Goal: Task Accomplishment & Management: Use online tool/utility

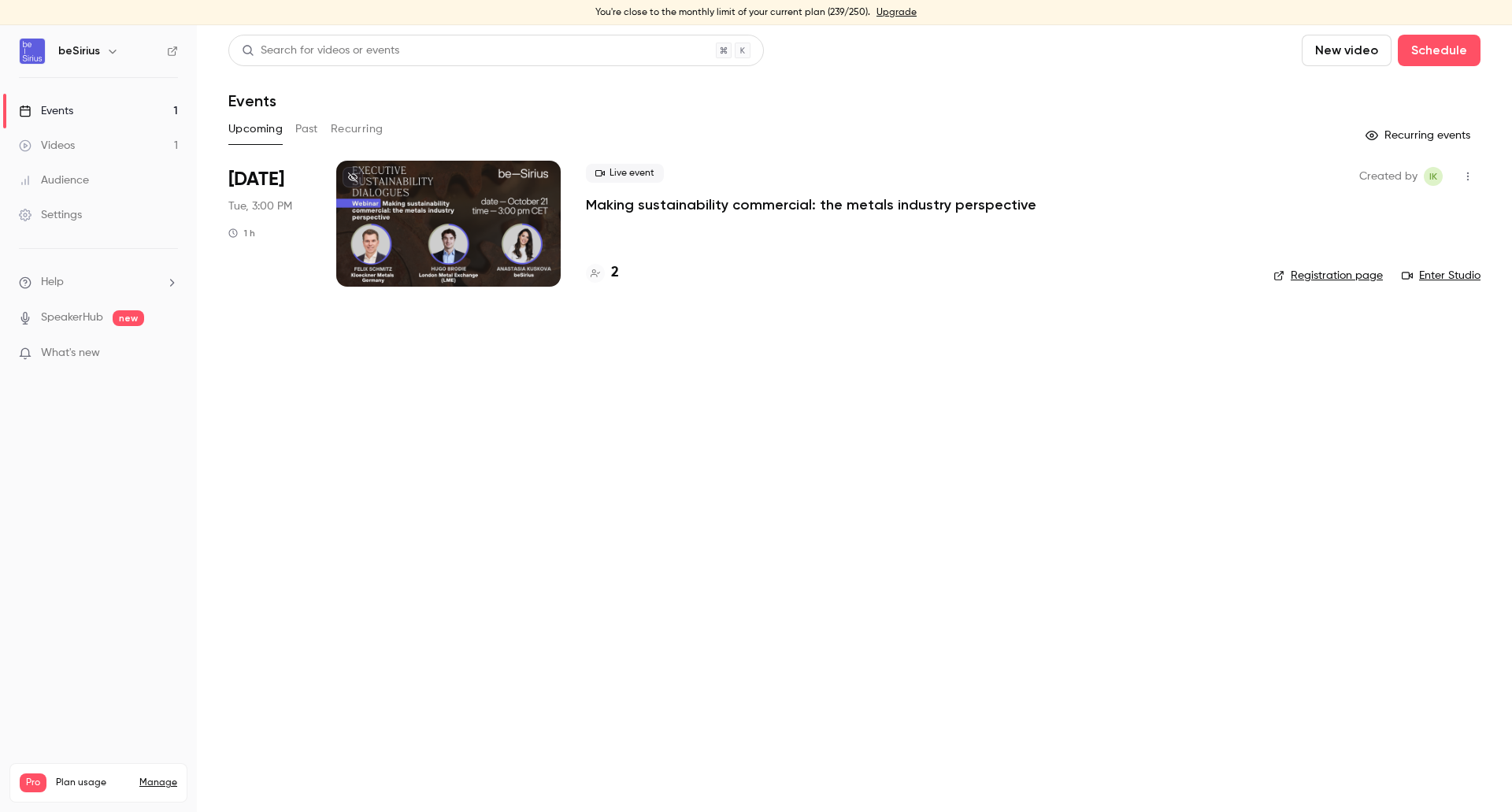
click at [441, 240] on div at bounding box center [449, 224] width 225 height 126
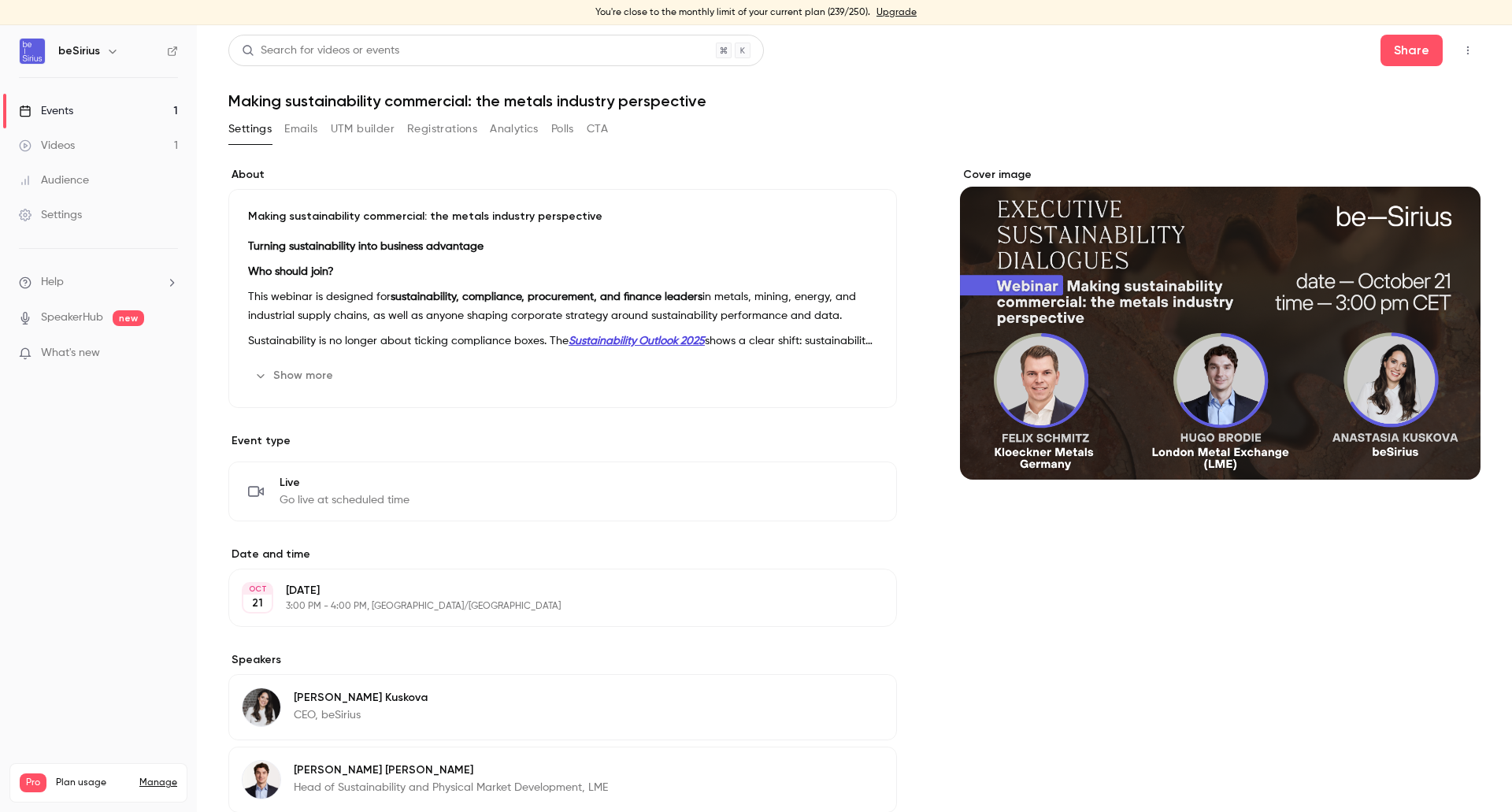
click at [306, 122] on button "Emails" at bounding box center [301, 129] width 33 height 25
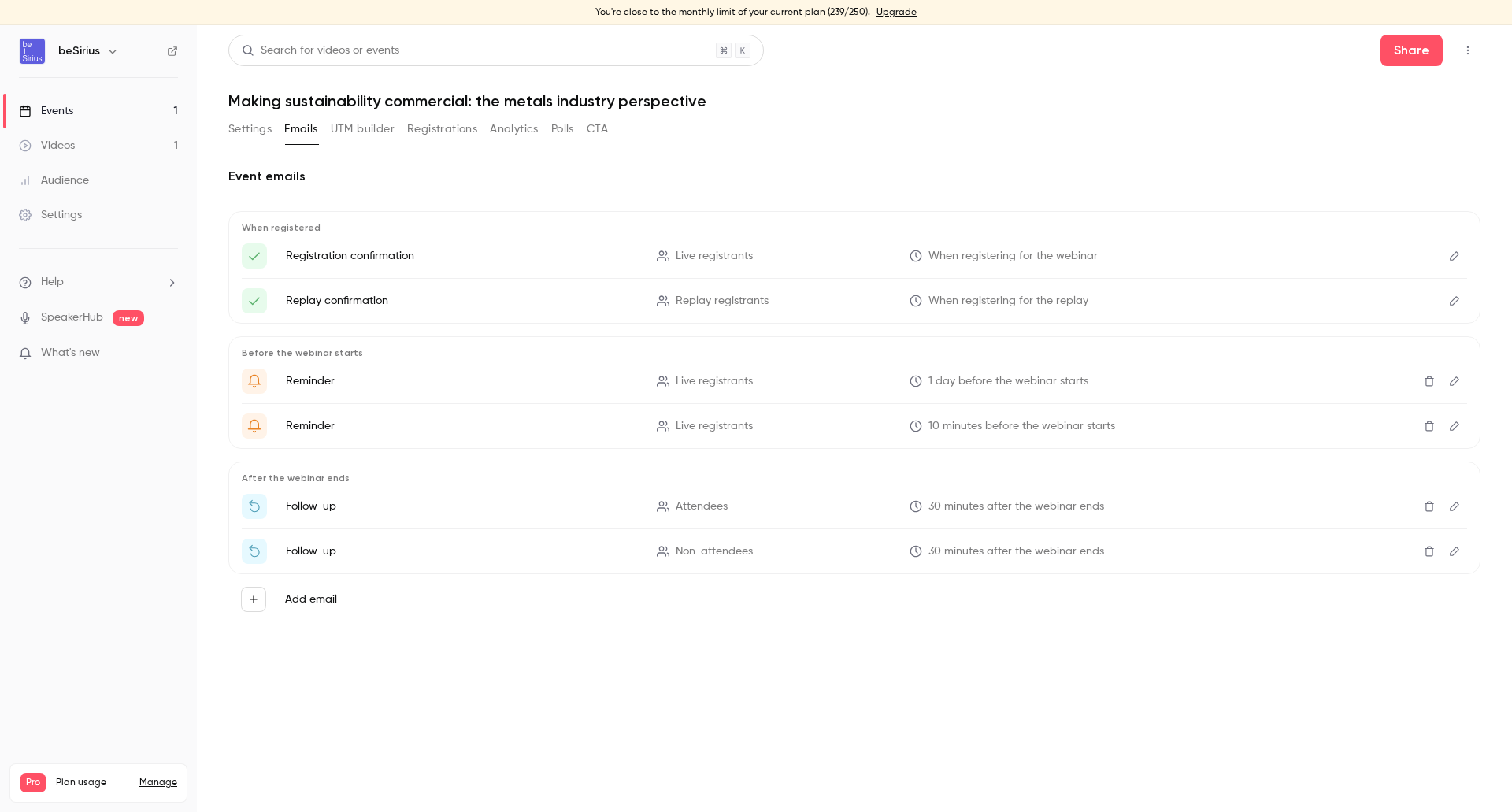
click at [362, 122] on button "UTM builder" at bounding box center [363, 129] width 64 height 25
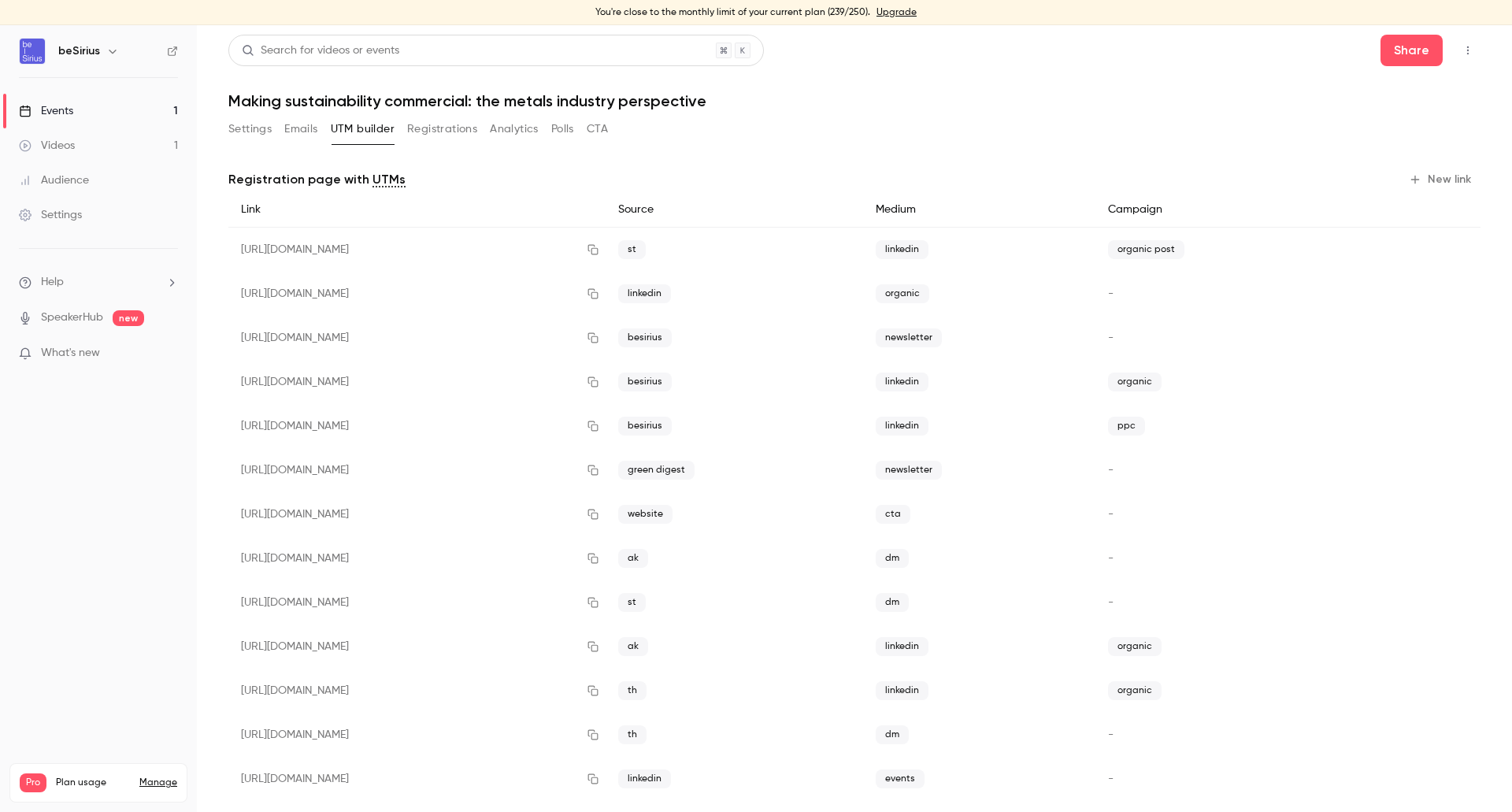
click at [297, 128] on button "Emails" at bounding box center [301, 129] width 33 height 25
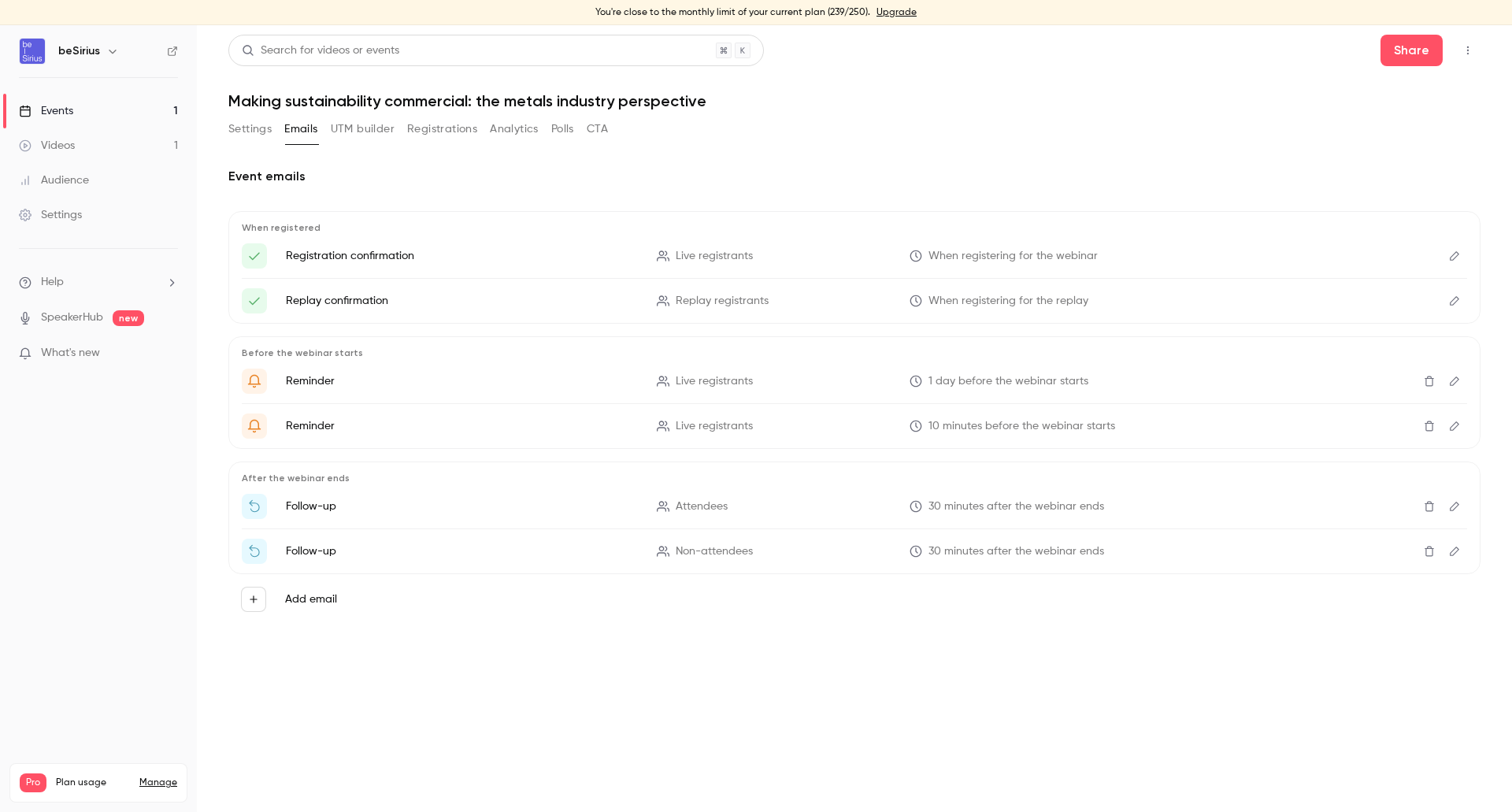
click at [387, 125] on button "UTM builder" at bounding box center [363, 129] width 64 height 25
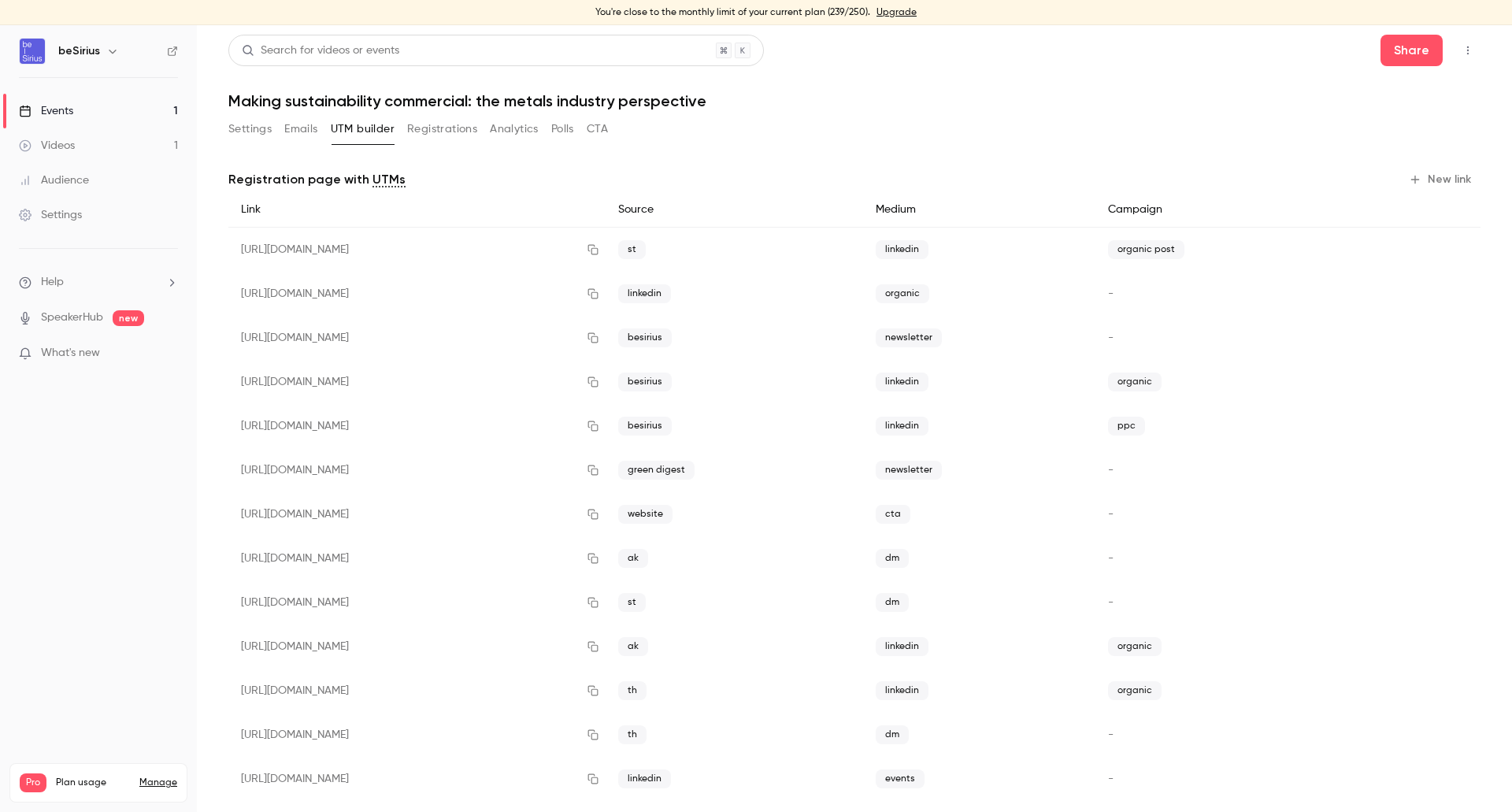
click at [456, 125] on button "Registrations" at bounding box center [442, 129] width 70 height 25
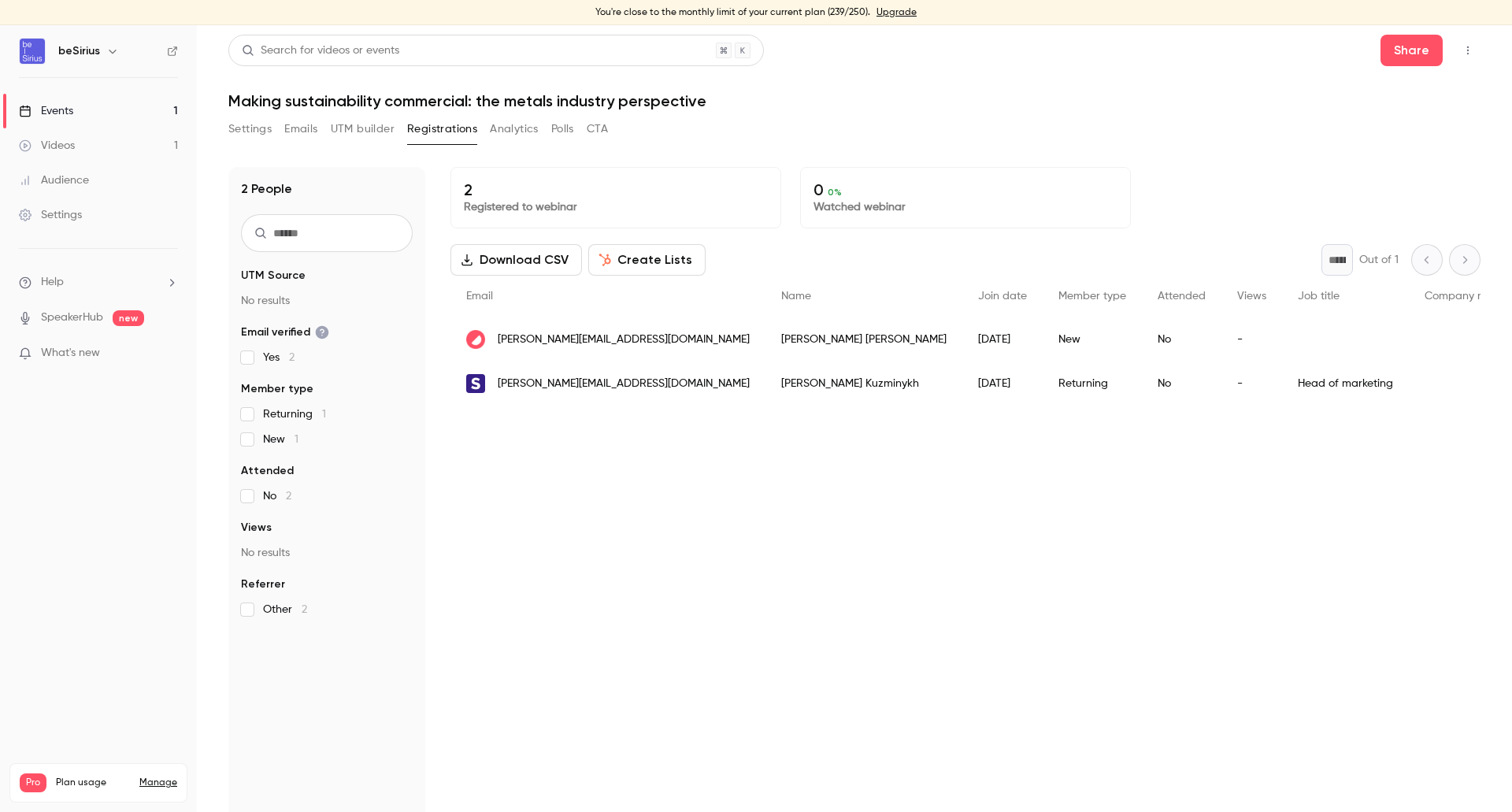
click at [502, 130] on button "Analytics" at bounding box center [514, 129] width 49 height 25
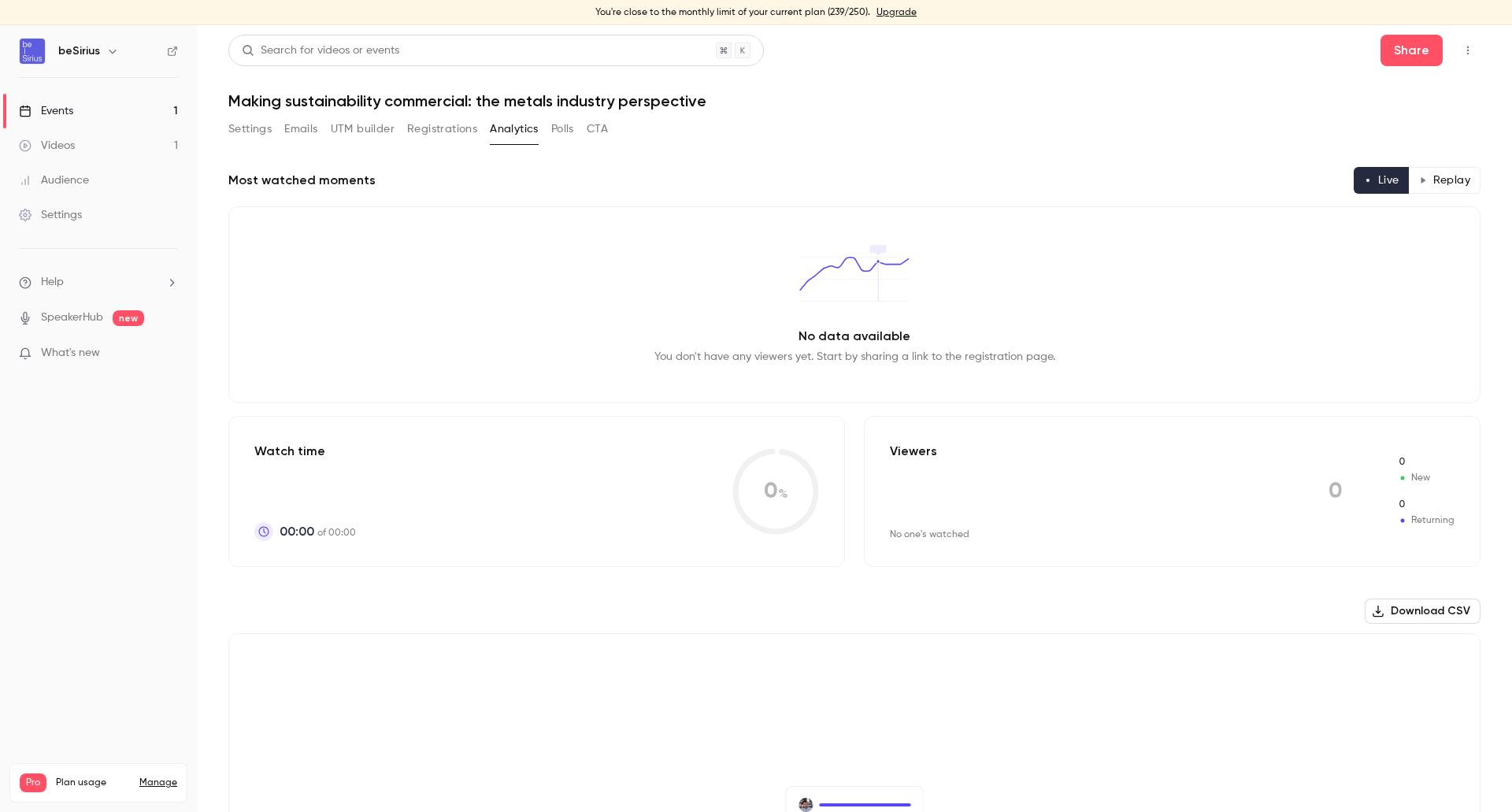
click at [563, 126] on button "Polls" at bounding box center [562, 129] width 23 height 25
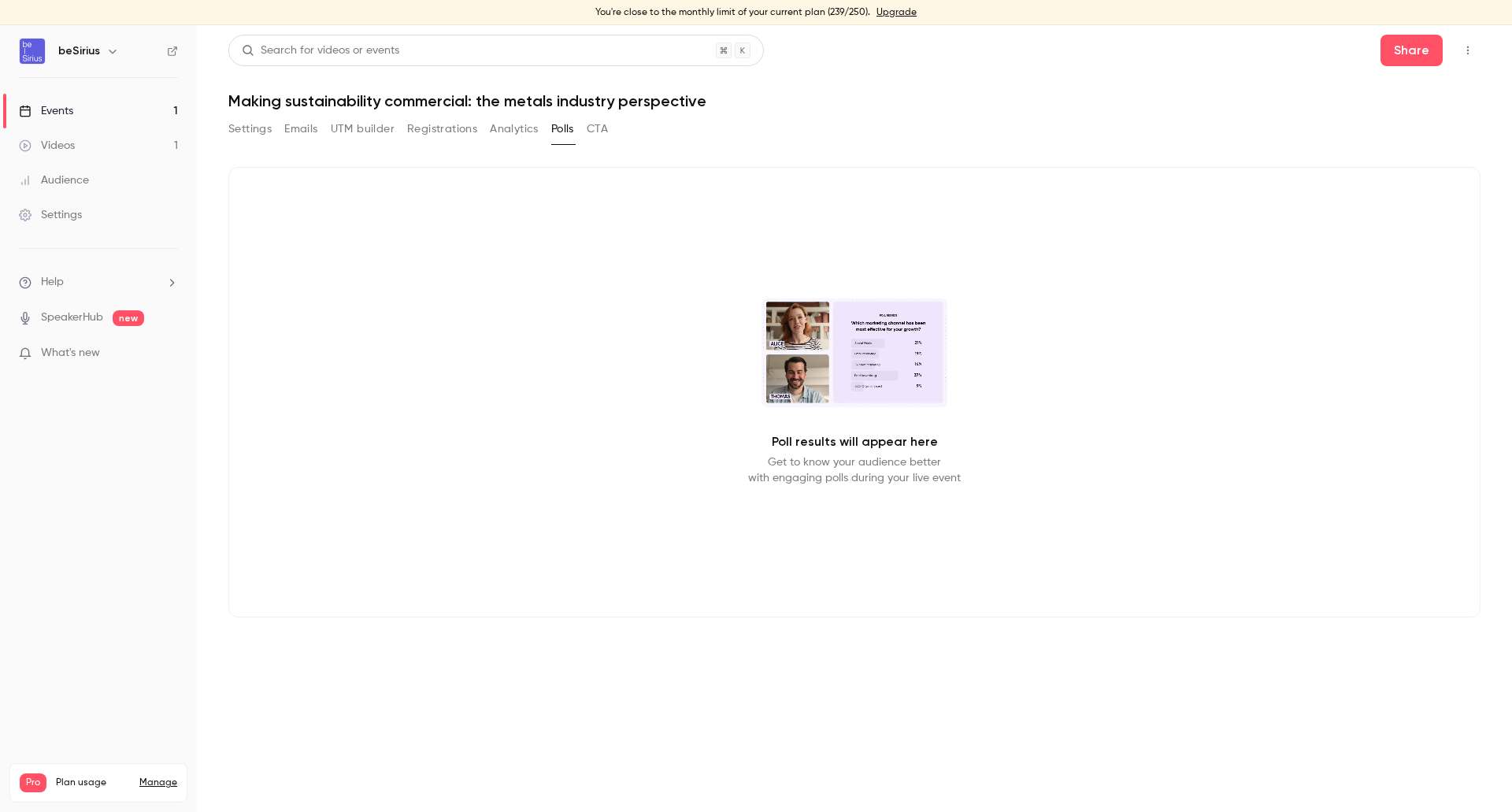
click at [605, 128] on button "CTA" at bounding box center [597, 129] width 21 height 25
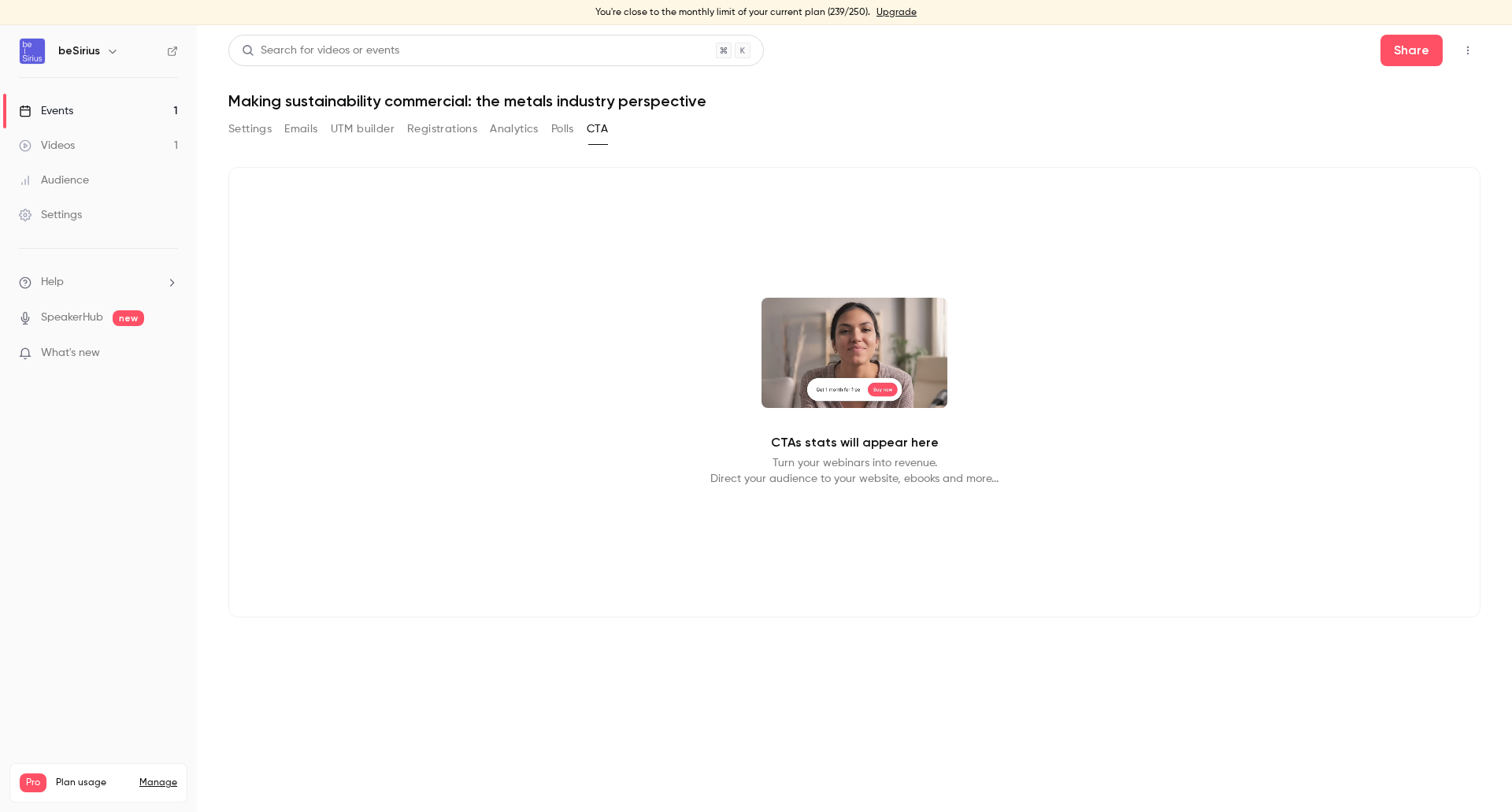
click at [564, 132] on button "Polls" at bounding box center [562, 129] width 23 height 25
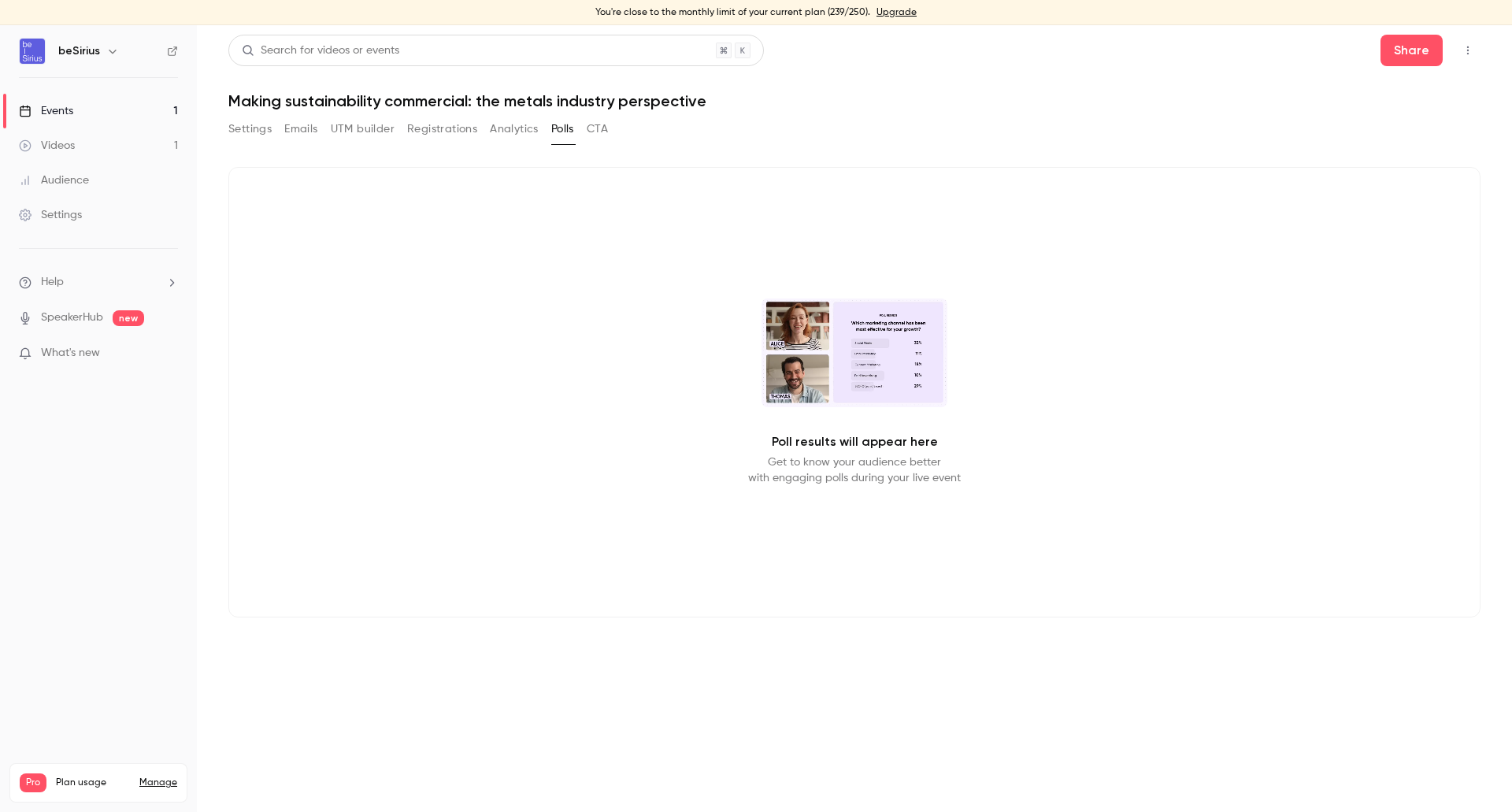
click at [256, 136] on button "Settings" at bounding box center [250, 129] width 43 height 25
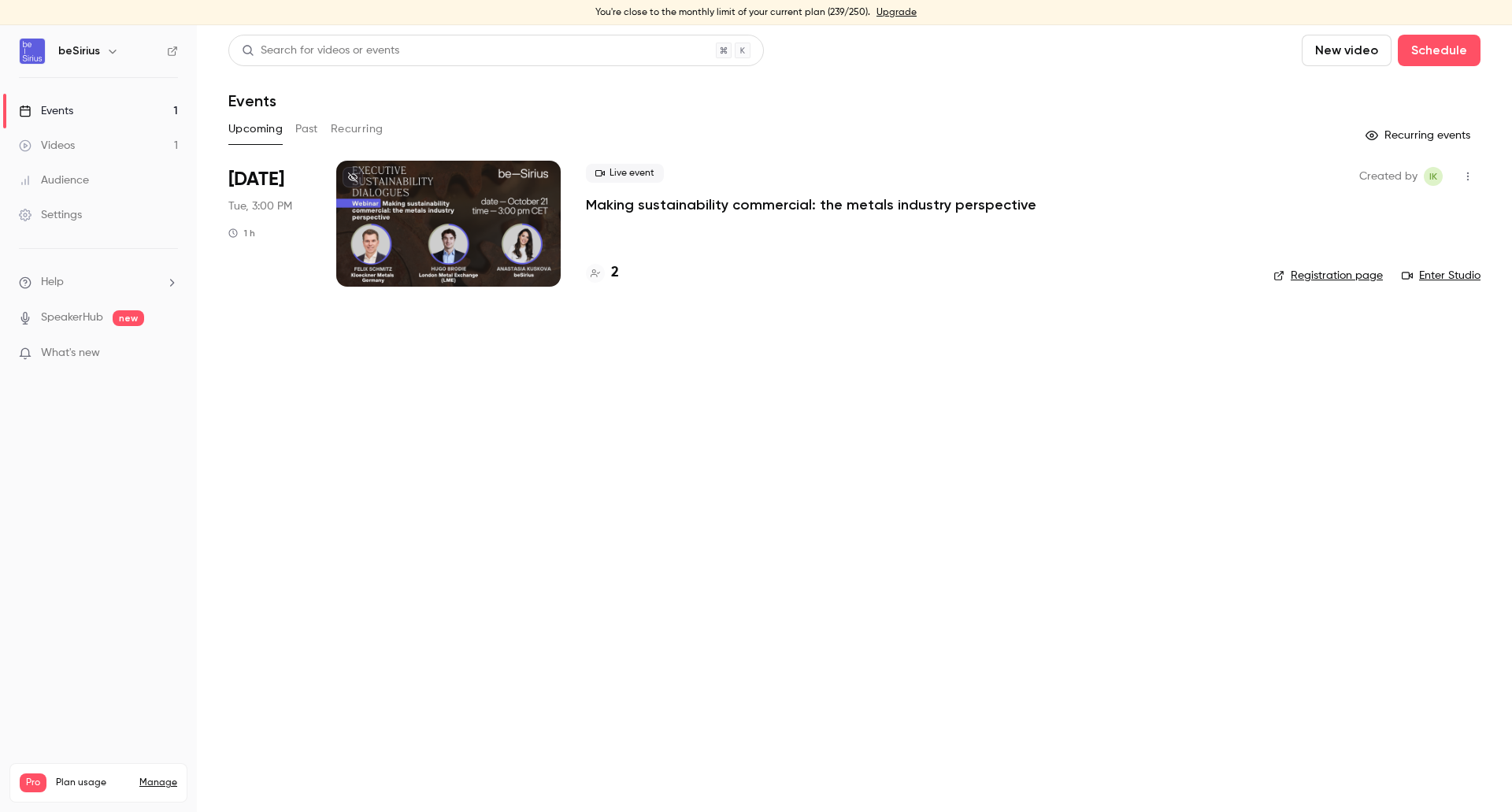
click at [303, 133] on button "Past" at bounding box center [307, 129] width 23 height 25
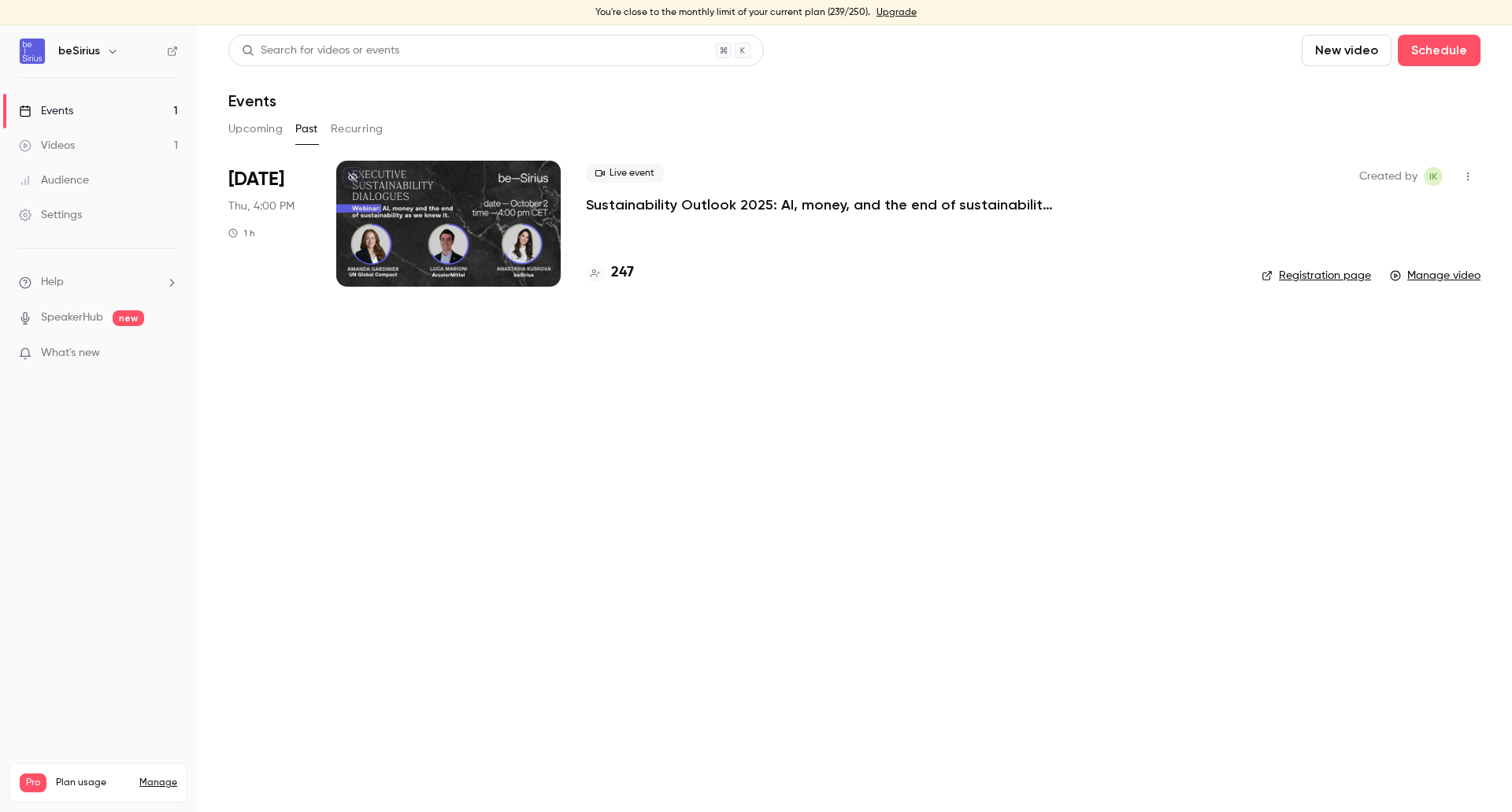
click at [408, 222] on div at bounding box center [449, 224] width 225 height 126
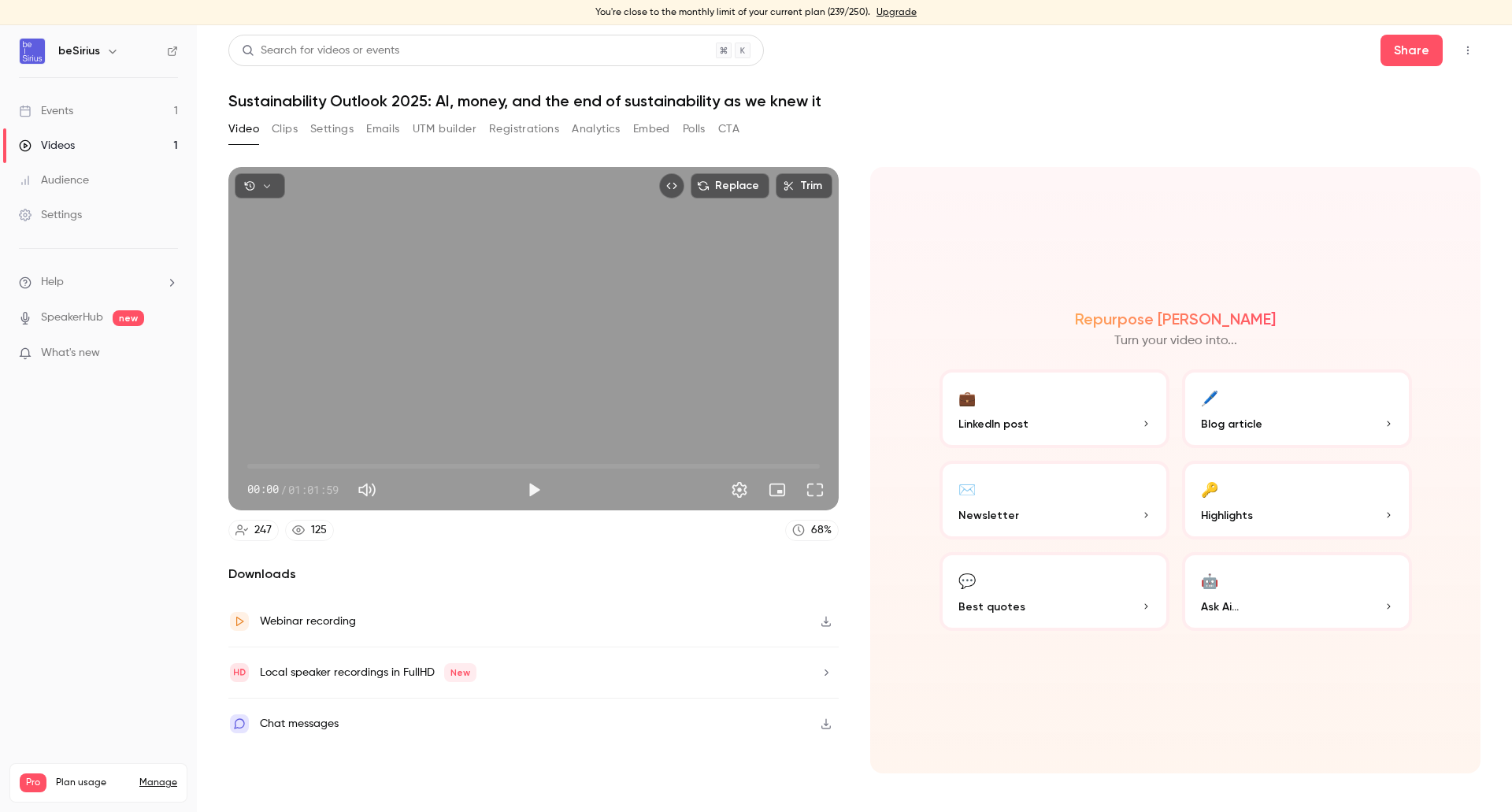
click at [290, 125] on button "Clips" at bounding box center [285, 129] width 26 height 25
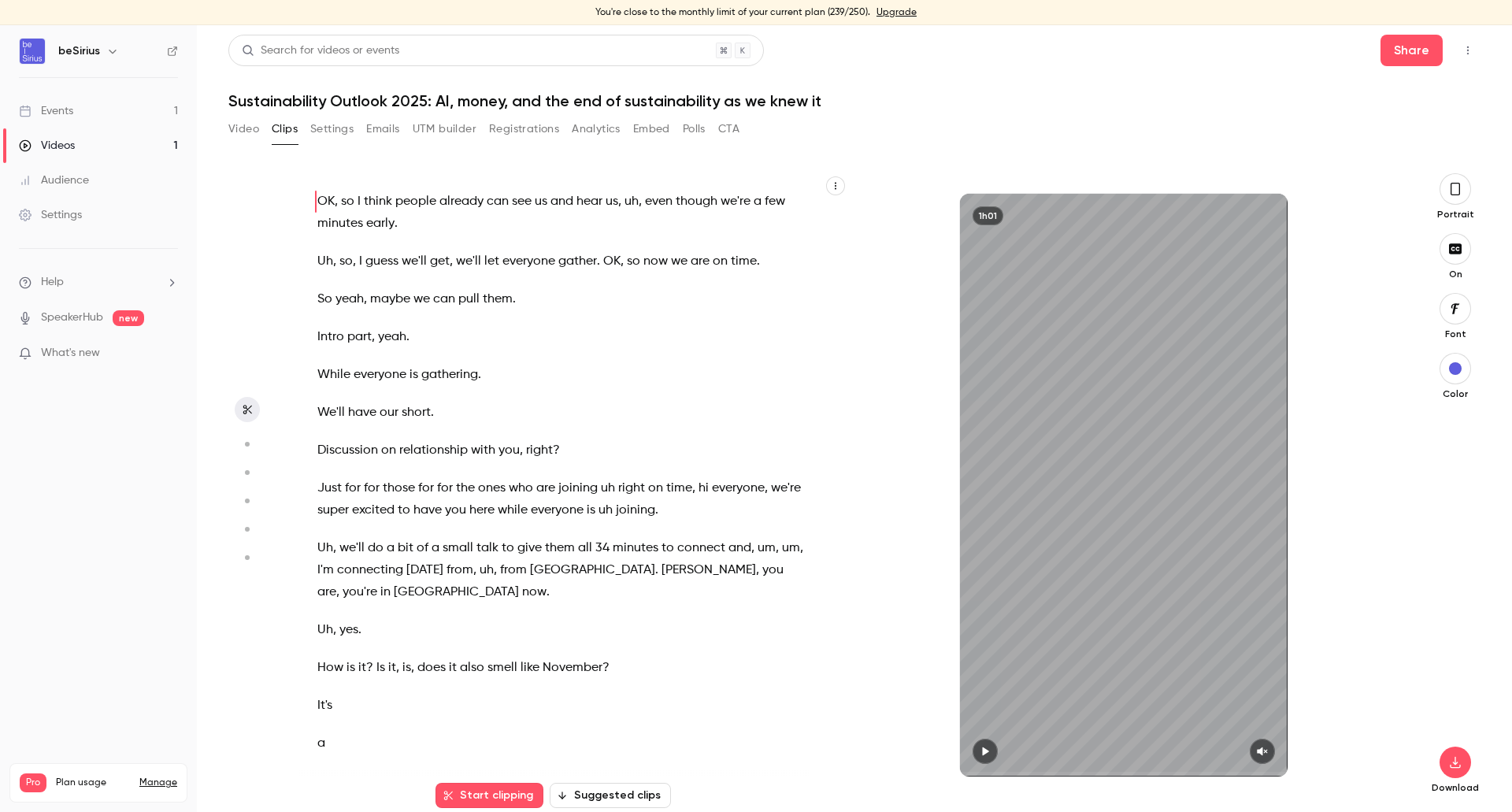
click at [1451, 188] on icon "button" at bounding box center [1455, 189] width 9 height 13
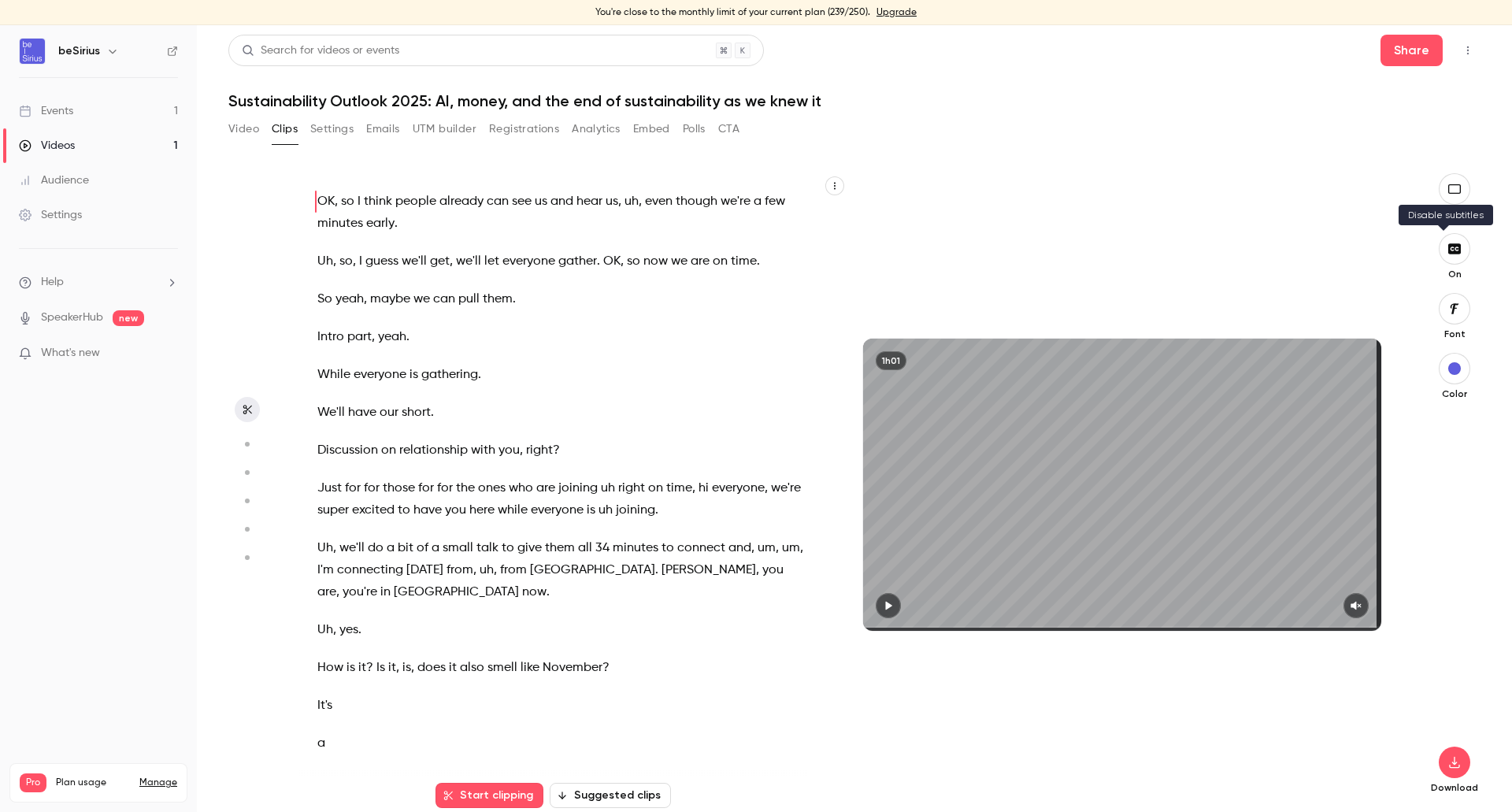
click at [1445, 255] on button "button" at bounding box center [1454, 249] width 32 height 32
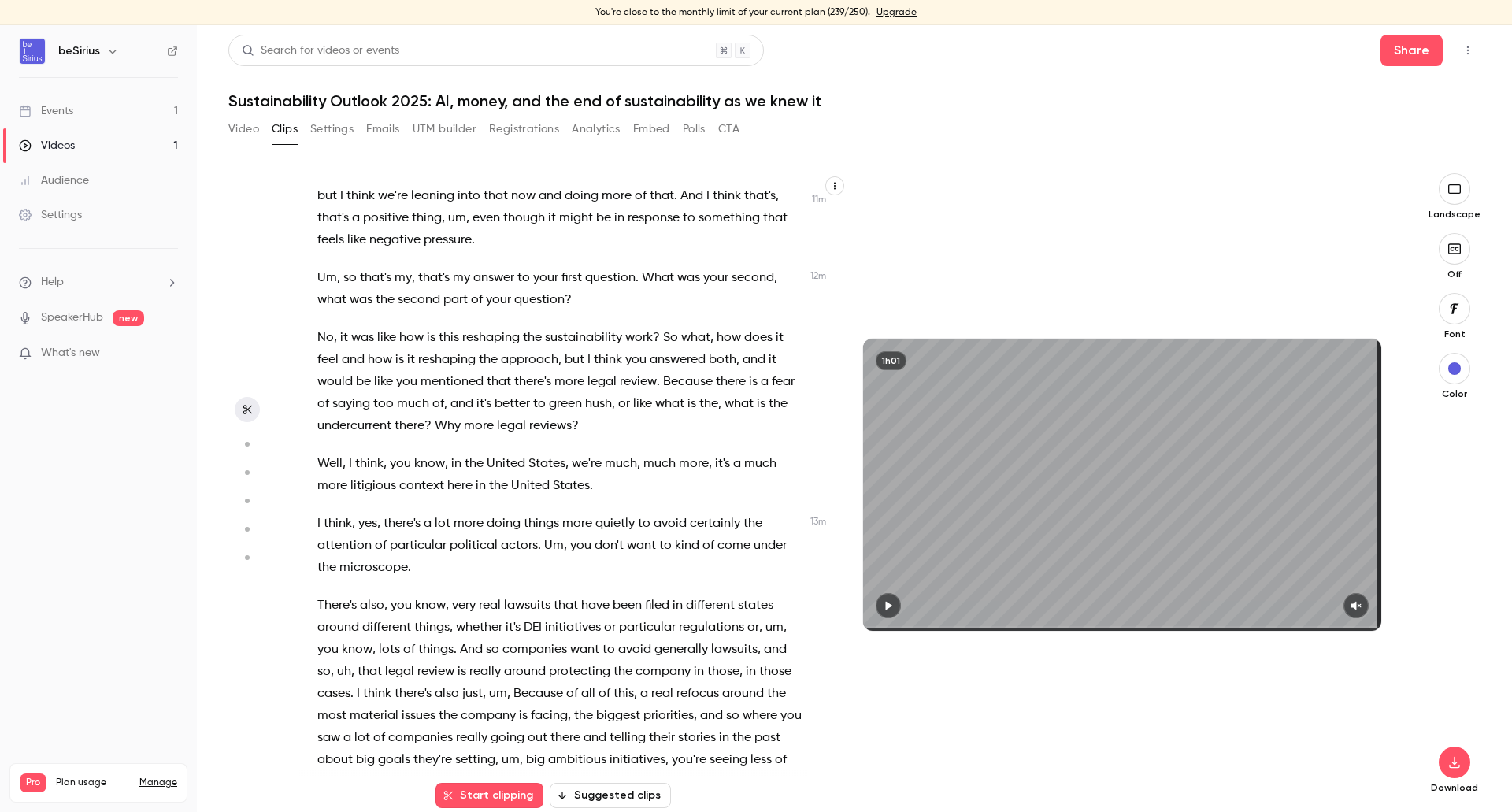
scroll to position [4175, 0]
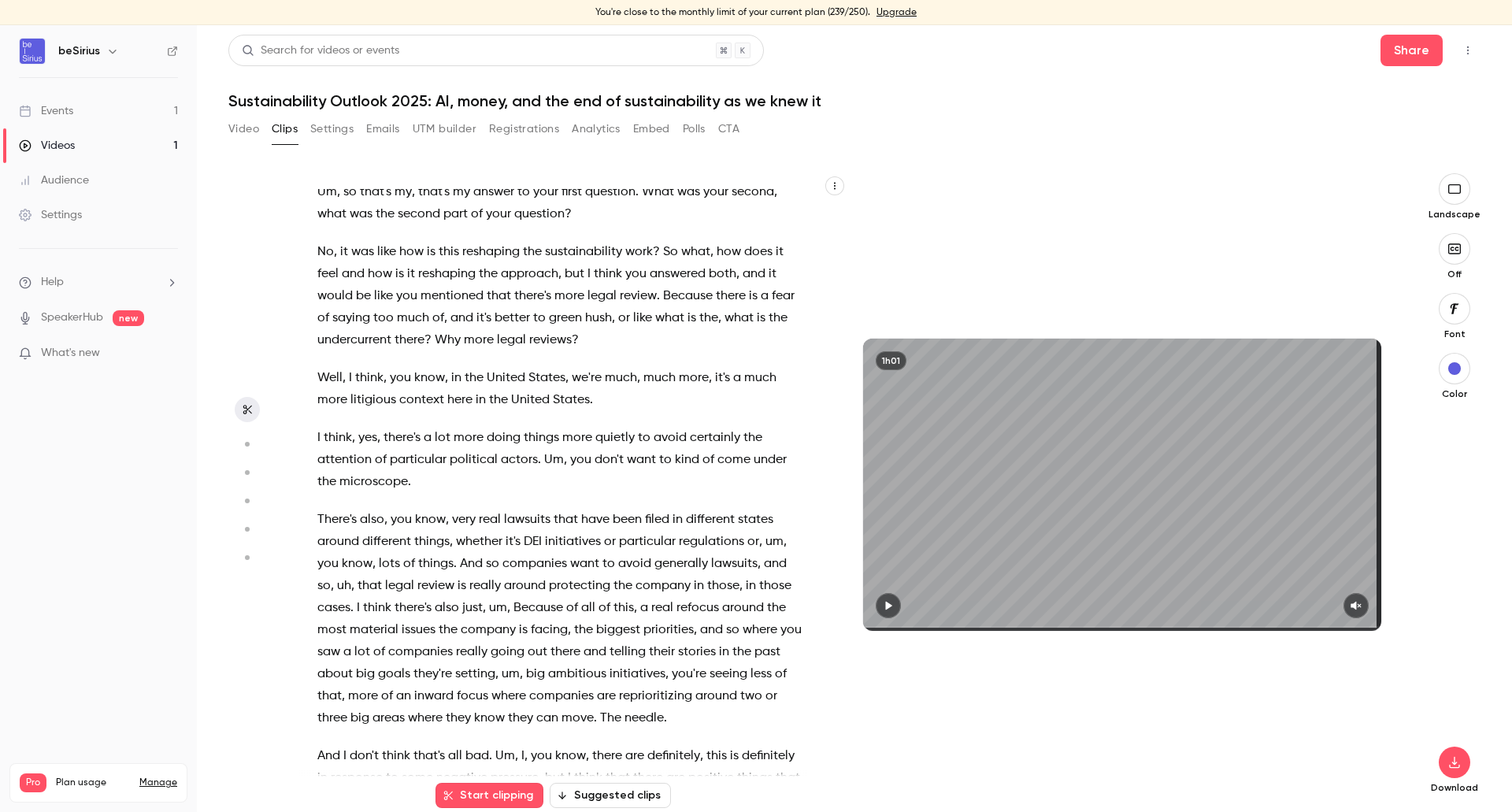
click at [339, 553] on span "around" at bounding box center [338, 542] width 42 height 22
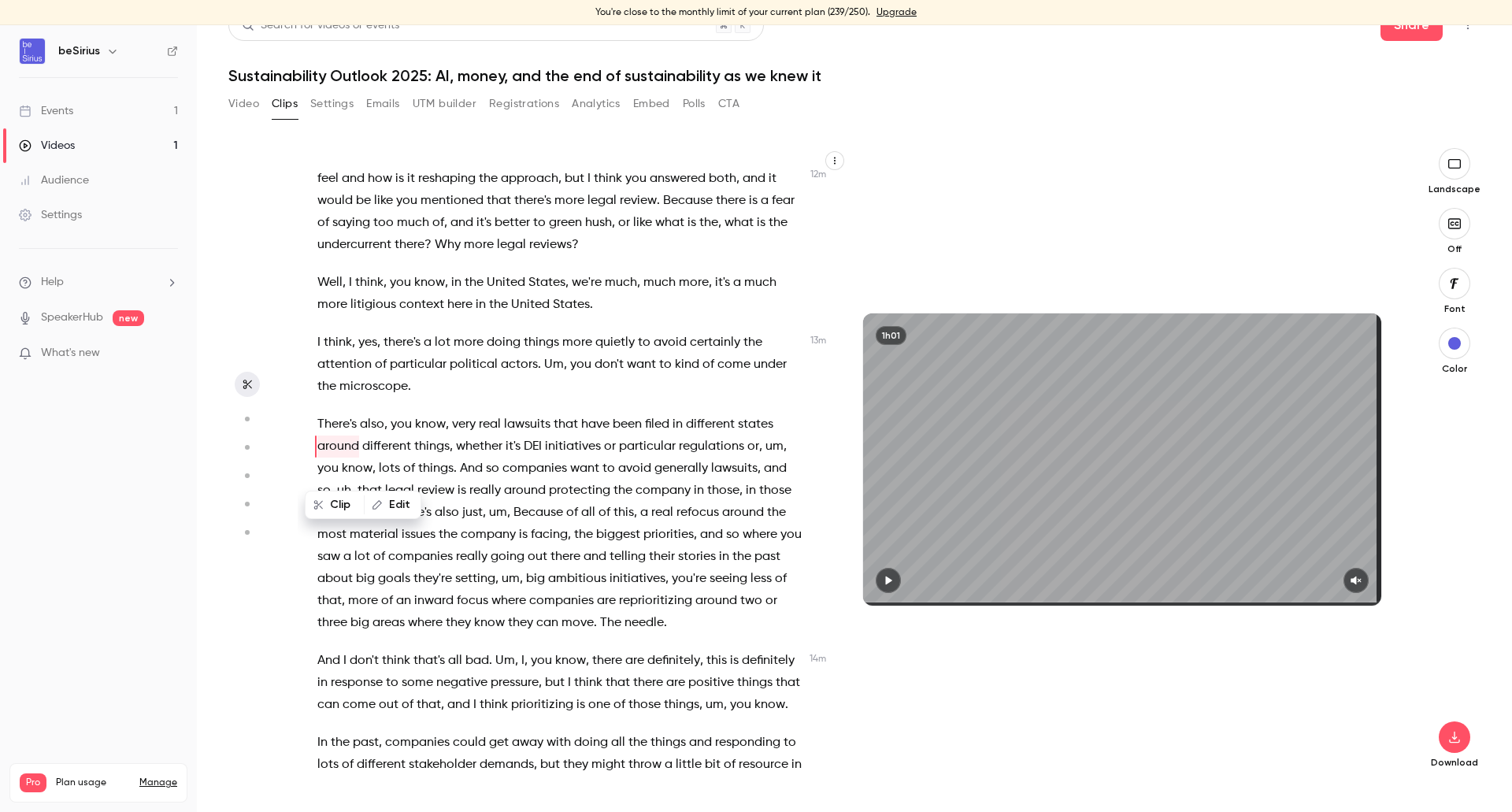
scroll to position [4245, 0]
type input "*****"
